Goal: Find specific page/section: Find specific page/section

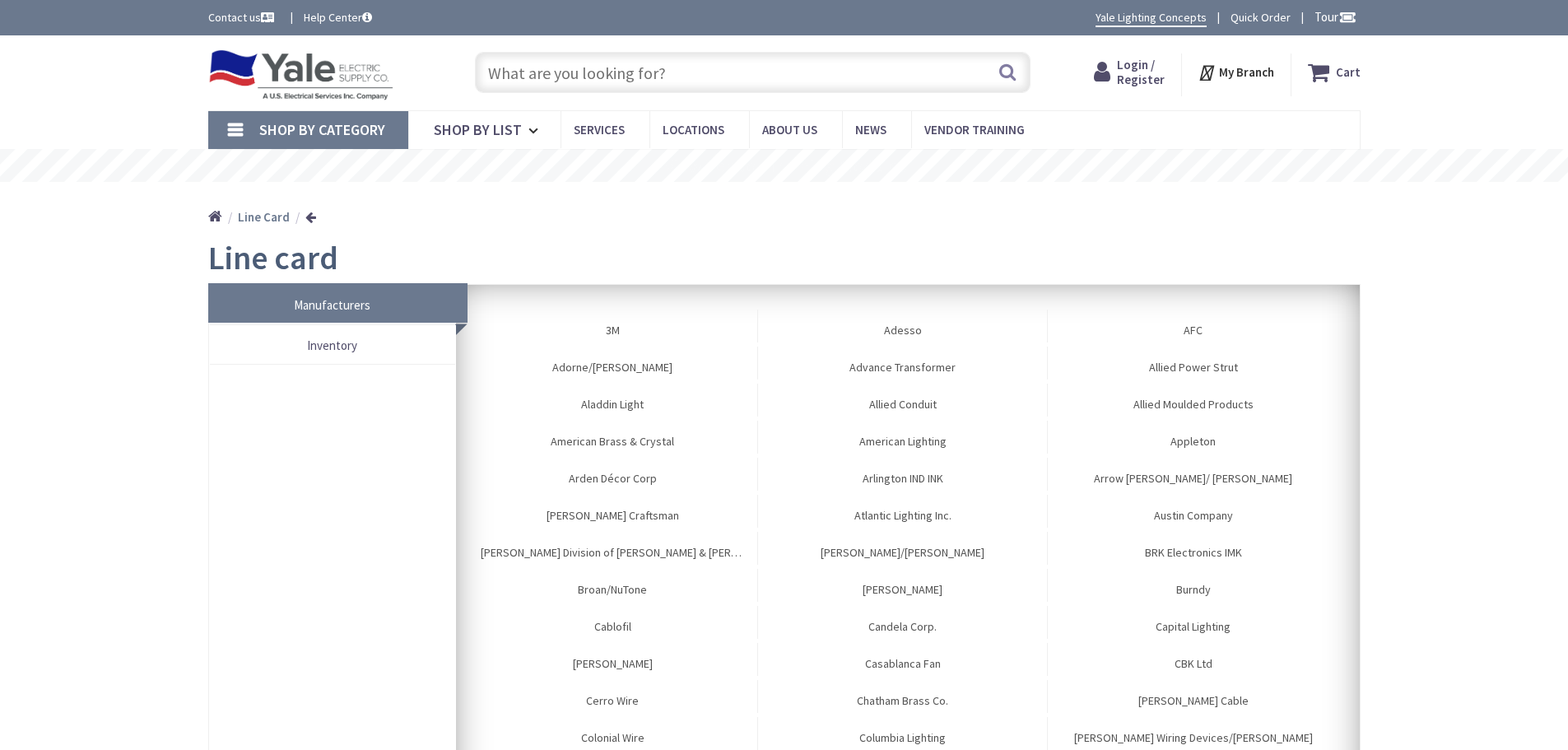
drag, startPoint x: 0, startPoint y: 0, endPoint x: 706, endPoint y: 64, distance: 708.9
click at [706, 64] on input "text" at bounding box center [753, 71] width 556 height 41
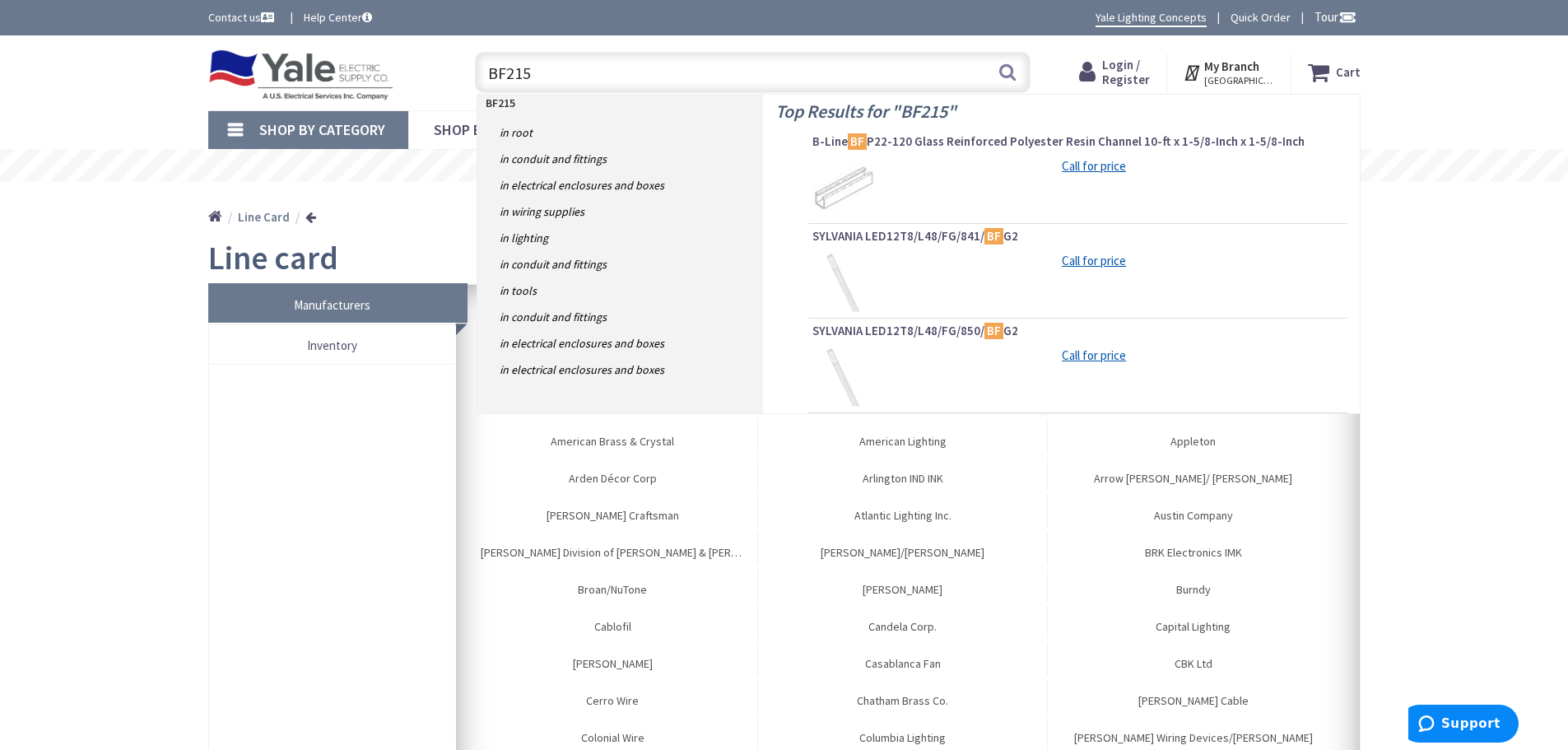
type input "BF215A"
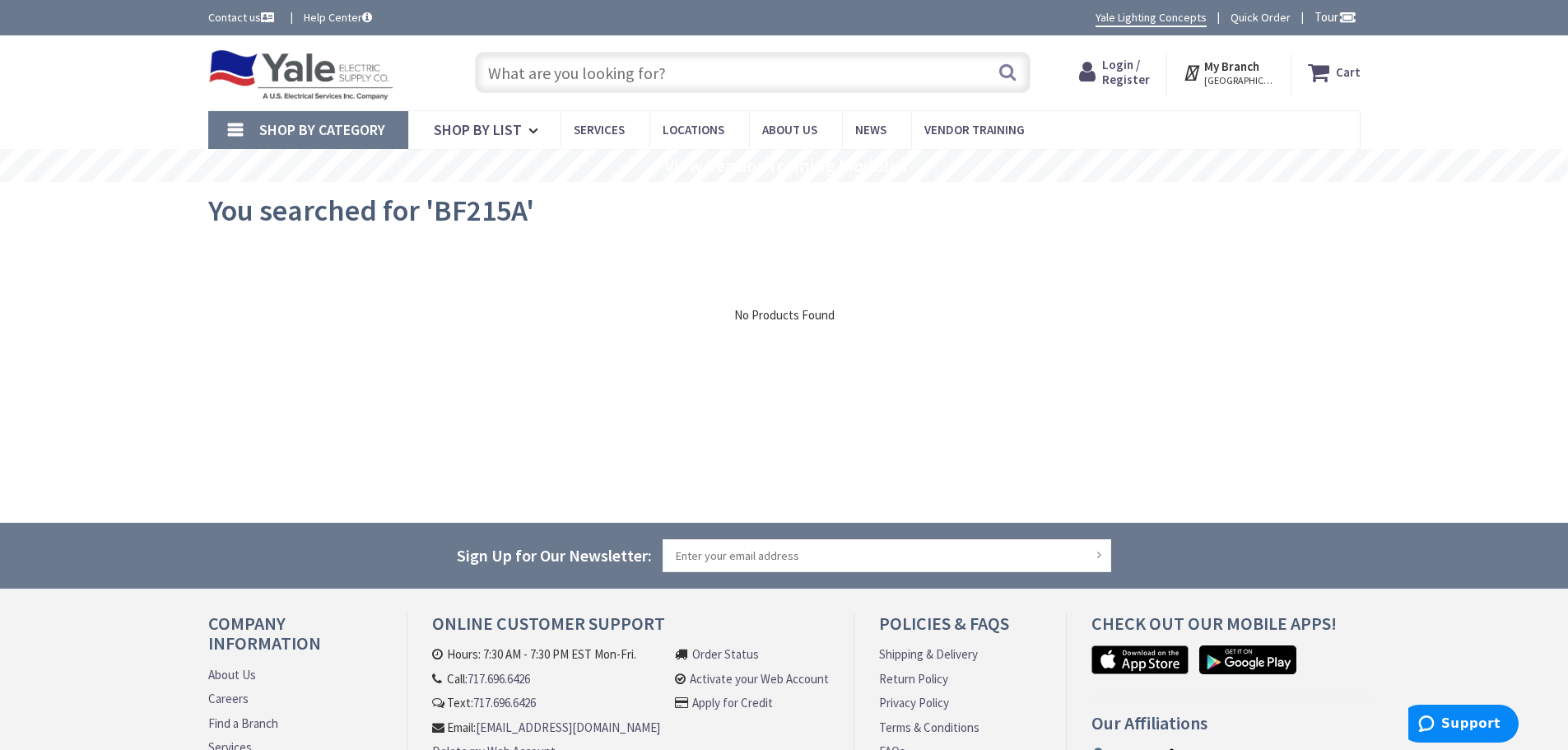
click at [576, 86] on input "text" at bounding box center [753, 71] width 556 height 41
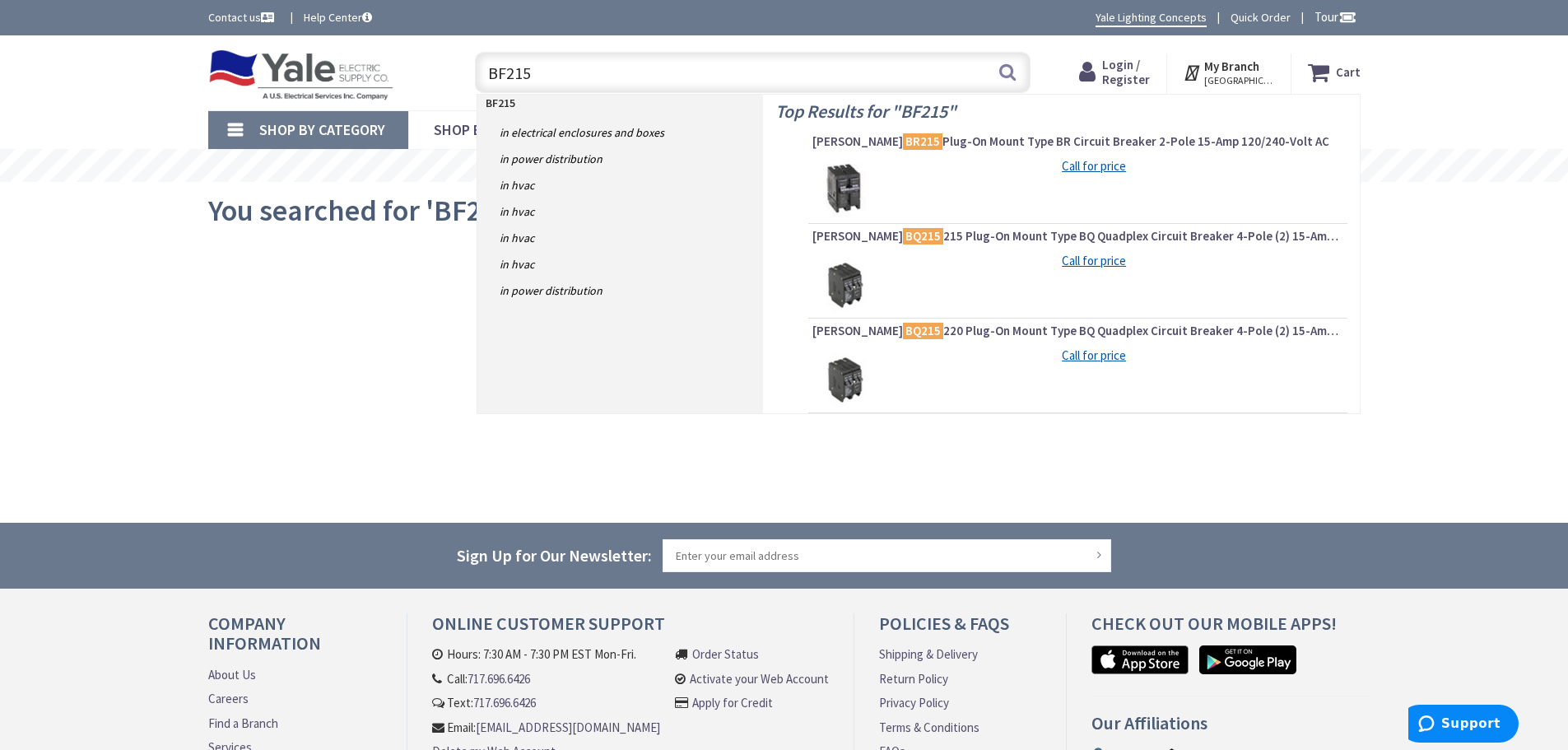
type input "BF215"
click at [460, 91] on div "BF215 BF215 Search" at bounding box center [748, 71] width 588 height 52
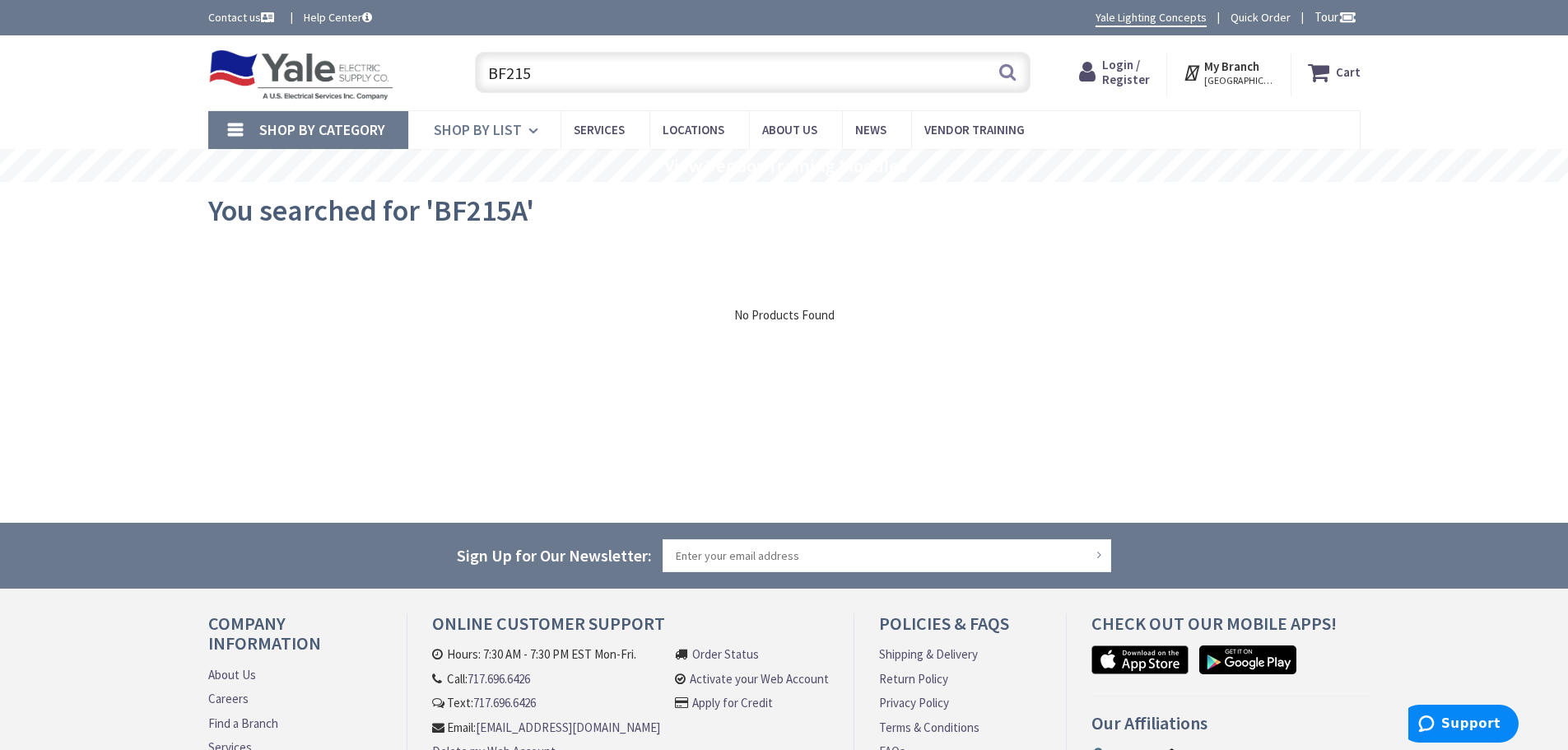
click at [500, 131] on span "Shop By List" at bounding box center [478, 129] width 88 height 19
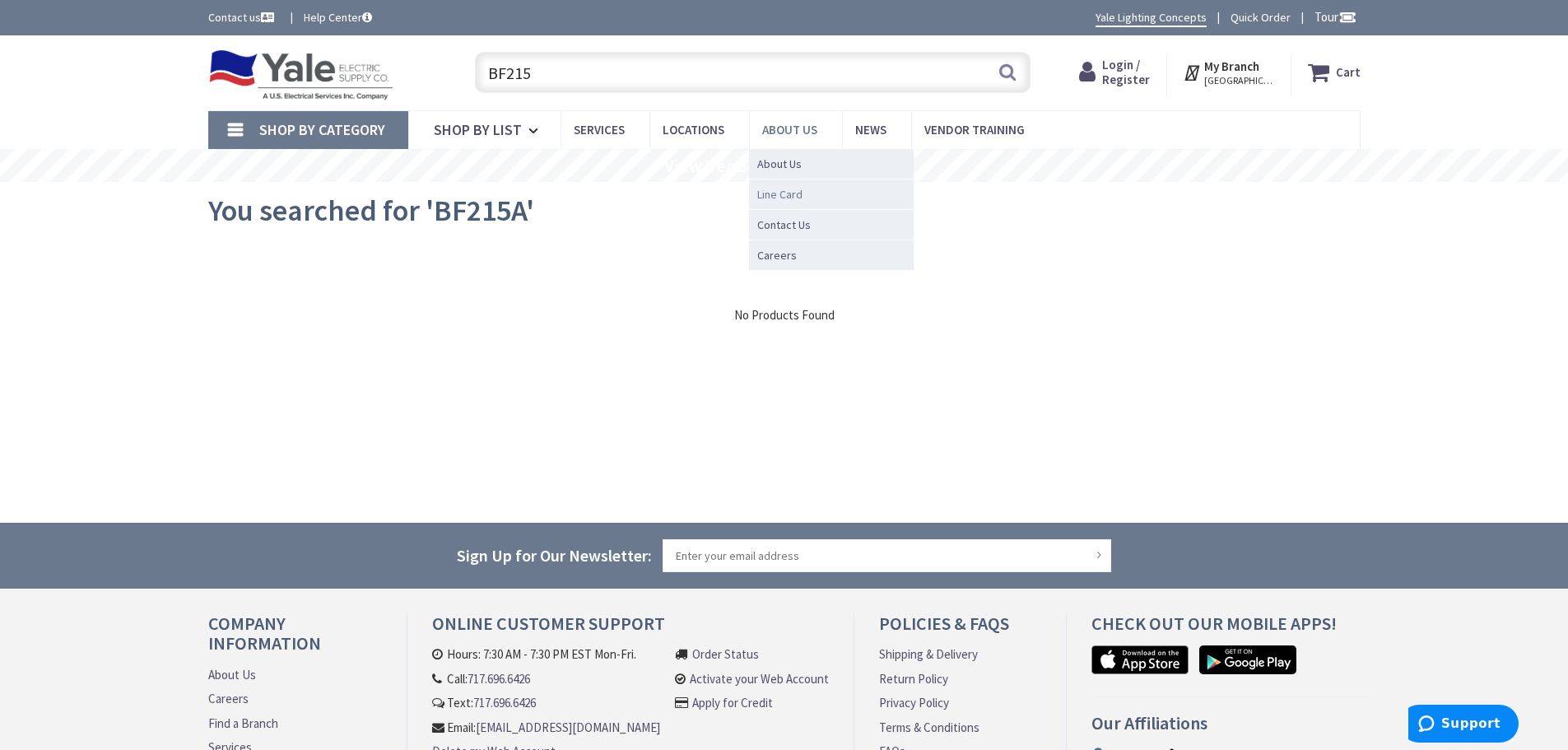
click at [779, 192] on span "Line Card" at bounding box center [780, 193] width 46 height 16
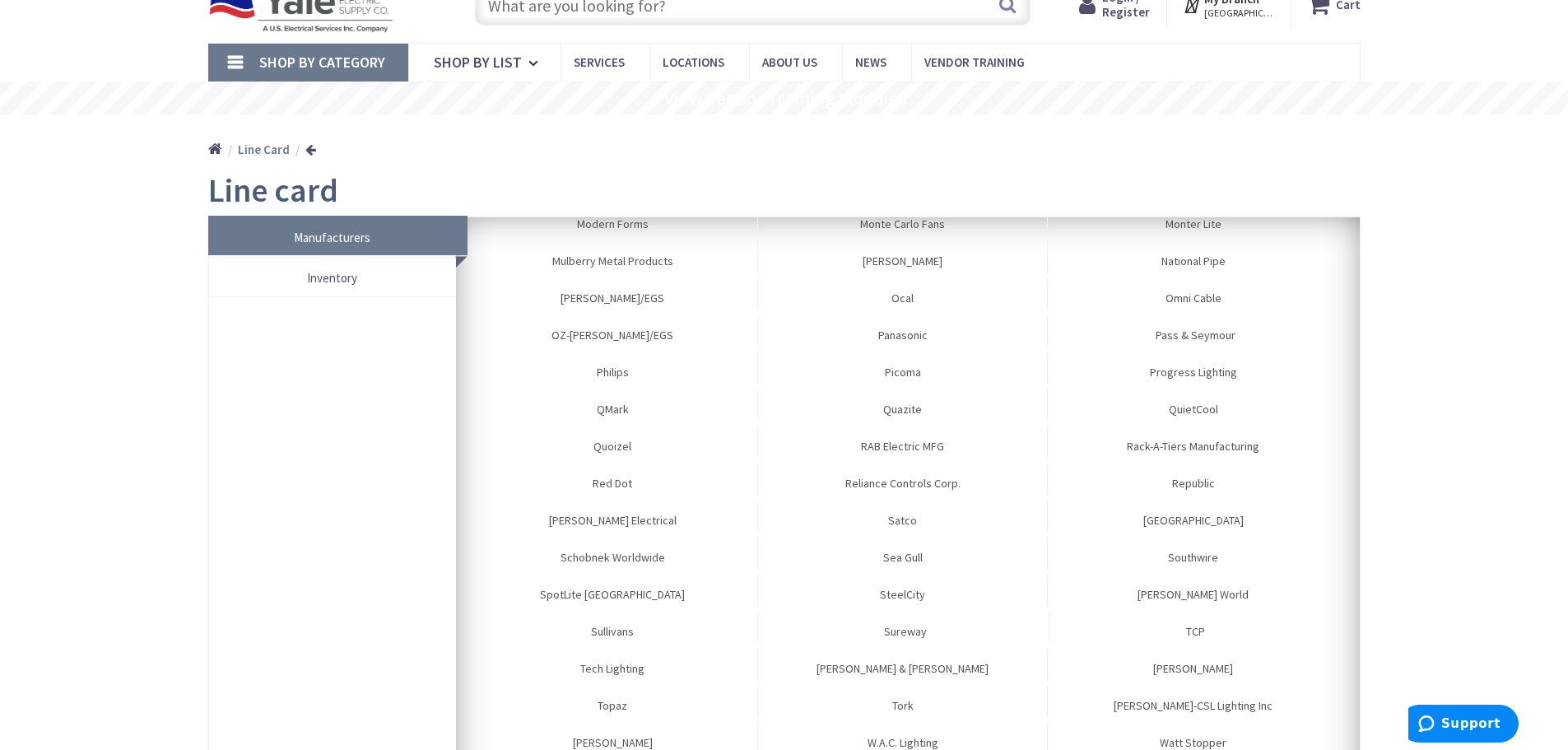
scroll to position [82, 0]
